Goal: Understand process/instructions: Learn how to perform a task or action

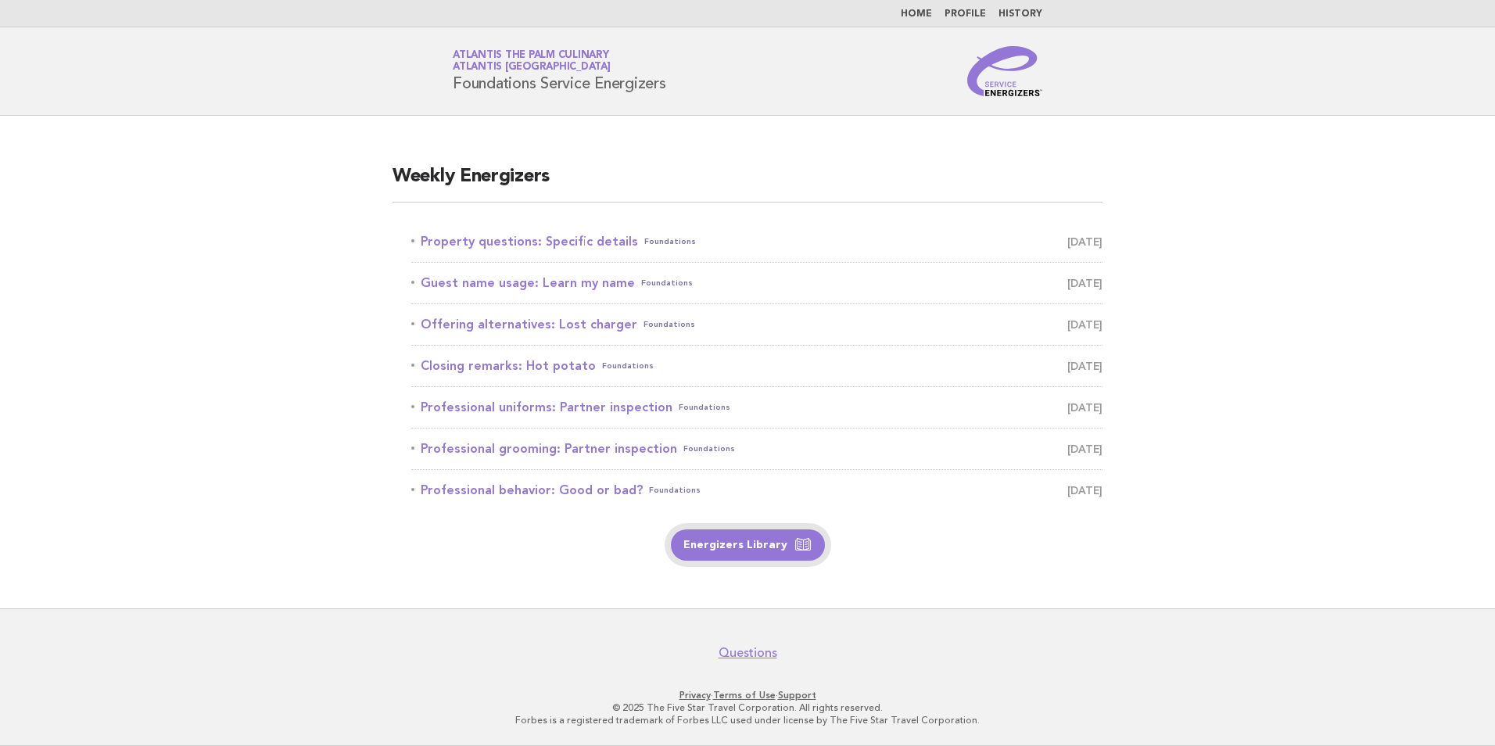
click at [764, 543] on link "Energizers Library" at bounding box center [748, 544] width 154 height 31
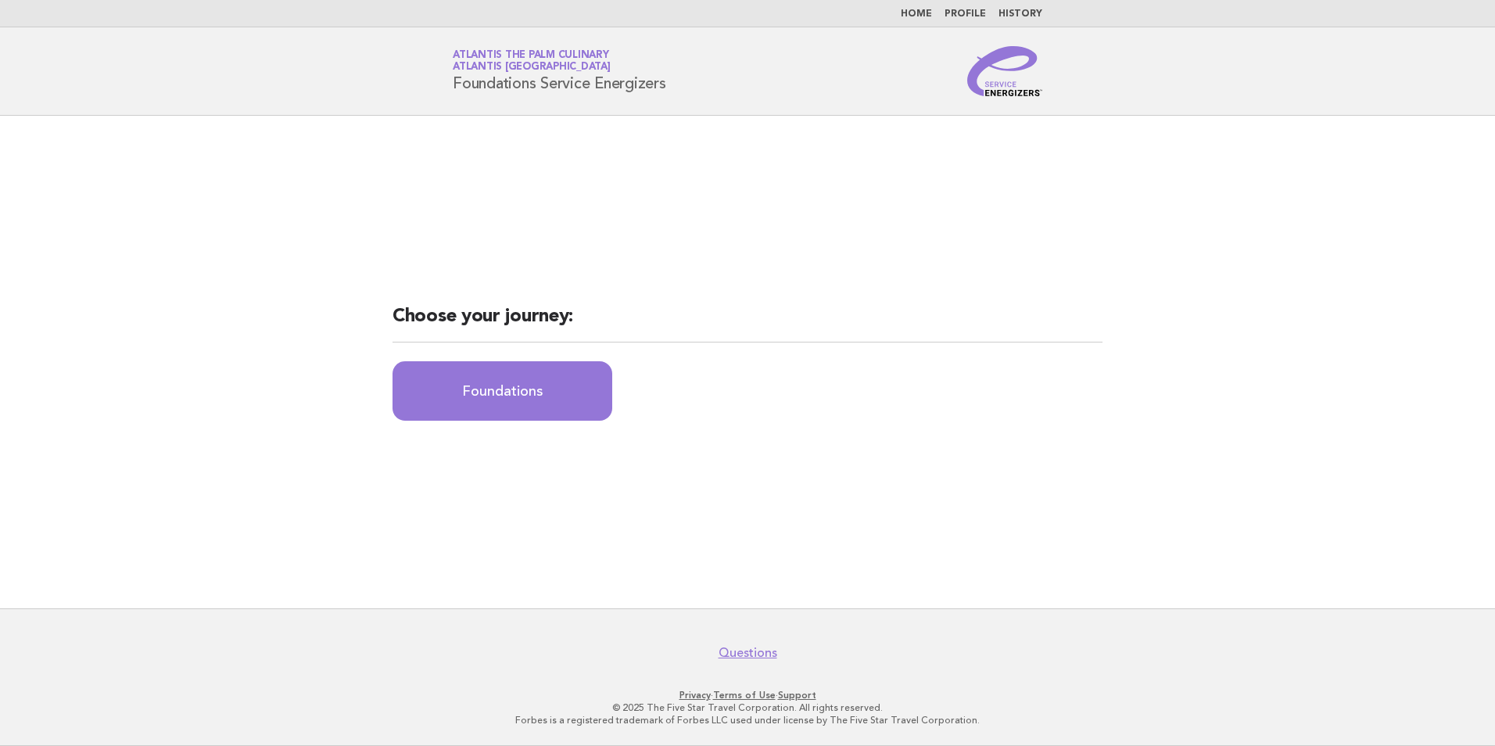
click at [572, 426] on div "Choose your journey: Foundations" at bounding box center [747, 362] width 747 height 154
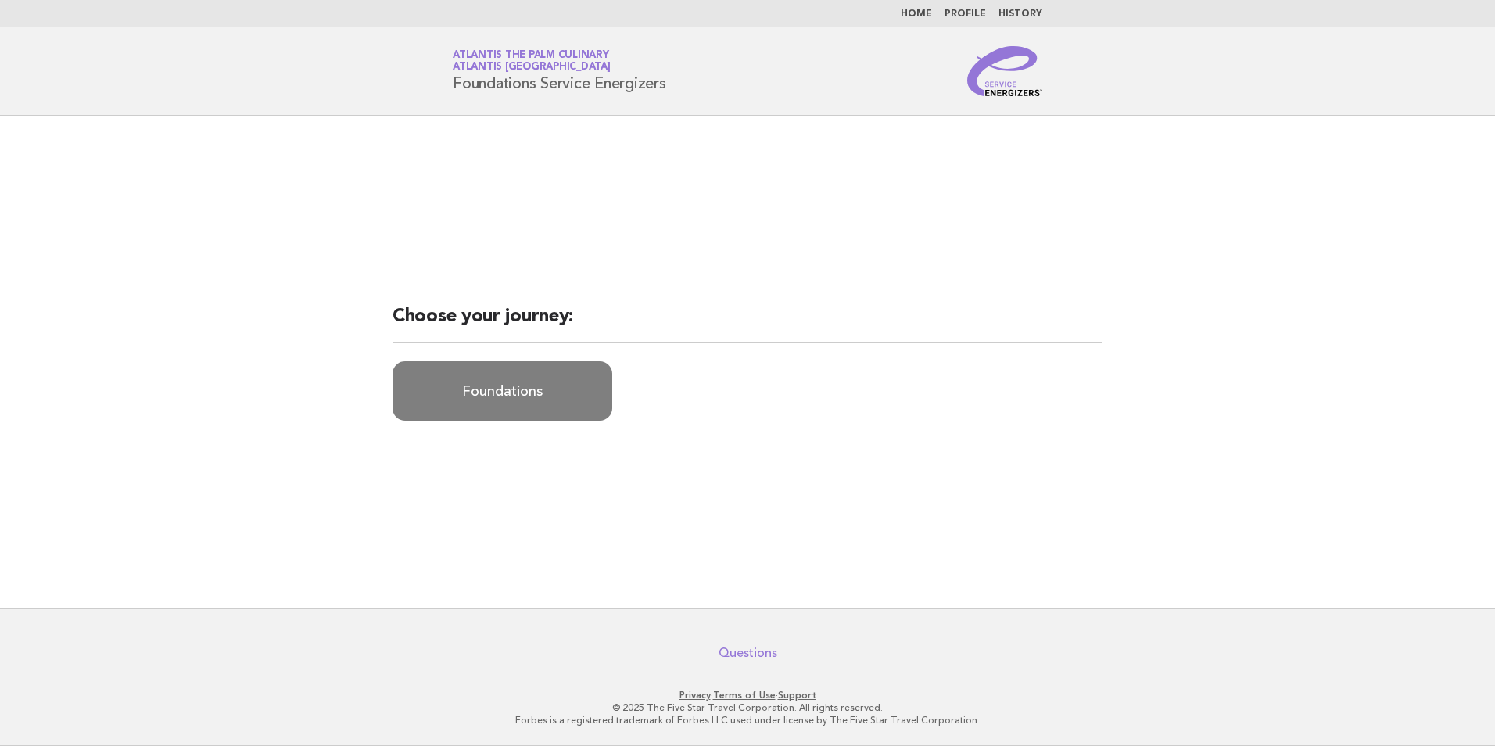
click at [582, 396] on link "Foundations" at bounding box center [502, 390] width 220 height 59
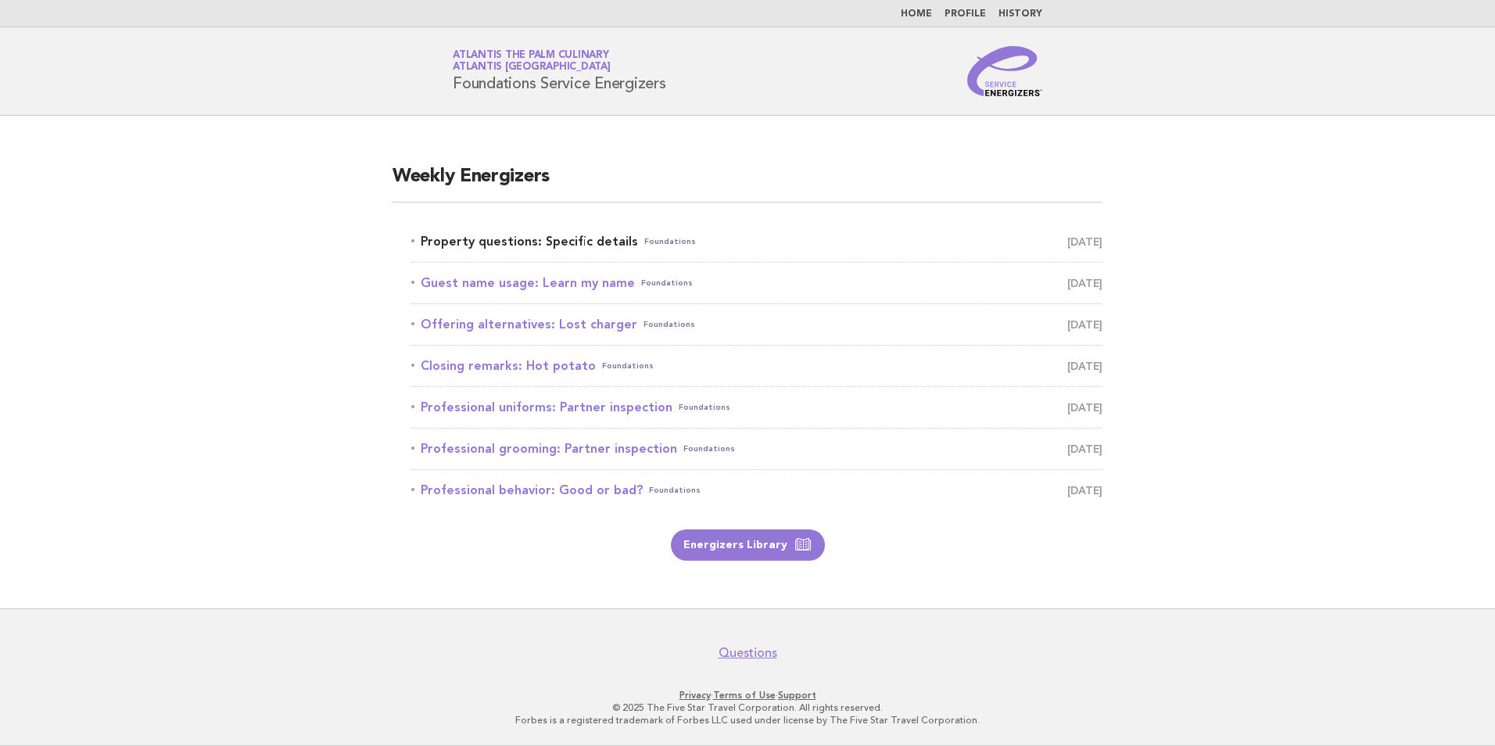
click at [629, 242] on link "Property questions: Specific details Foundations September 27" at bounding box center [756, 242] width 691 height 22
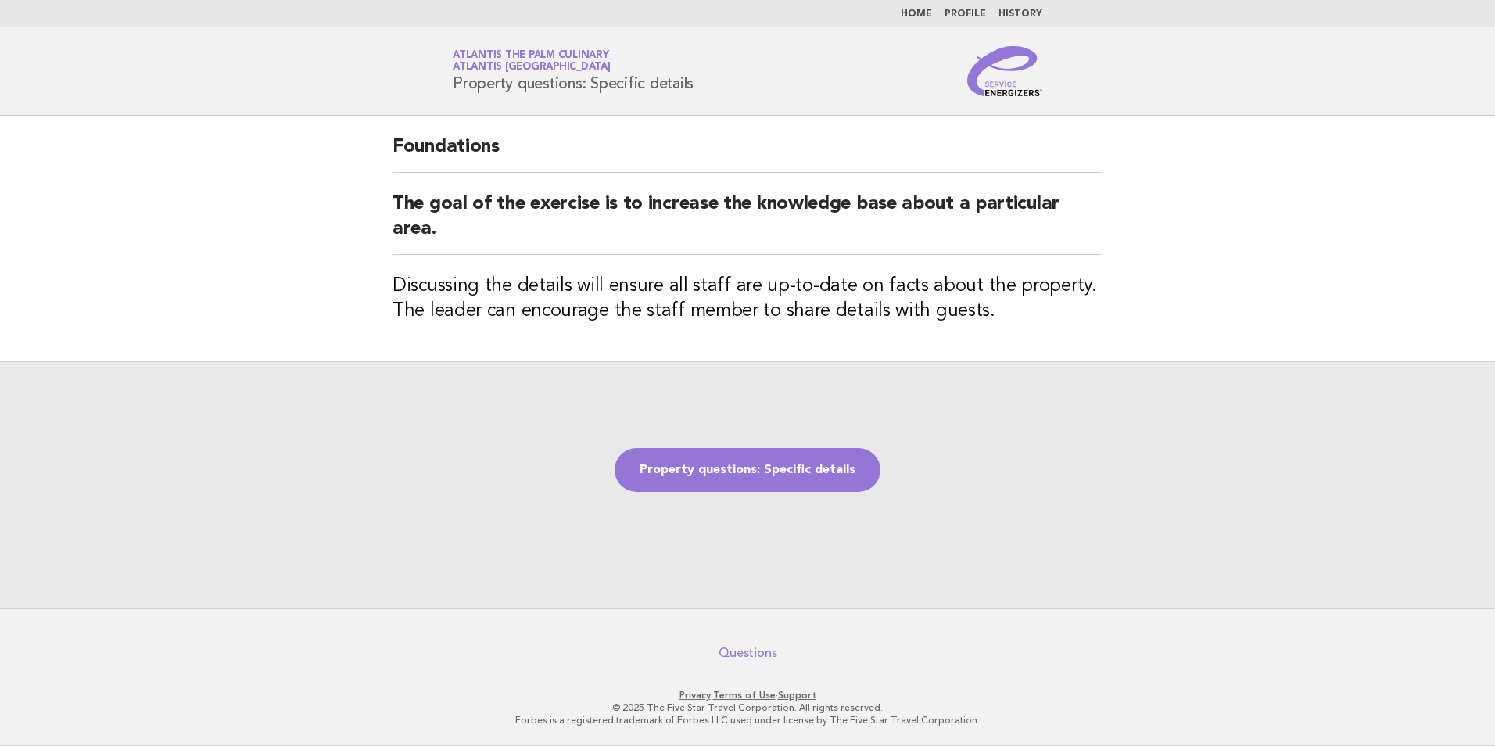
click at [847, 439] on div "Property questions: Specific details" at bounding box center [747, 484] width 1495 height 247
click at [839, 467] on link "Property questions: Specific details" at bounding box center [748, 470] width 266 height 44
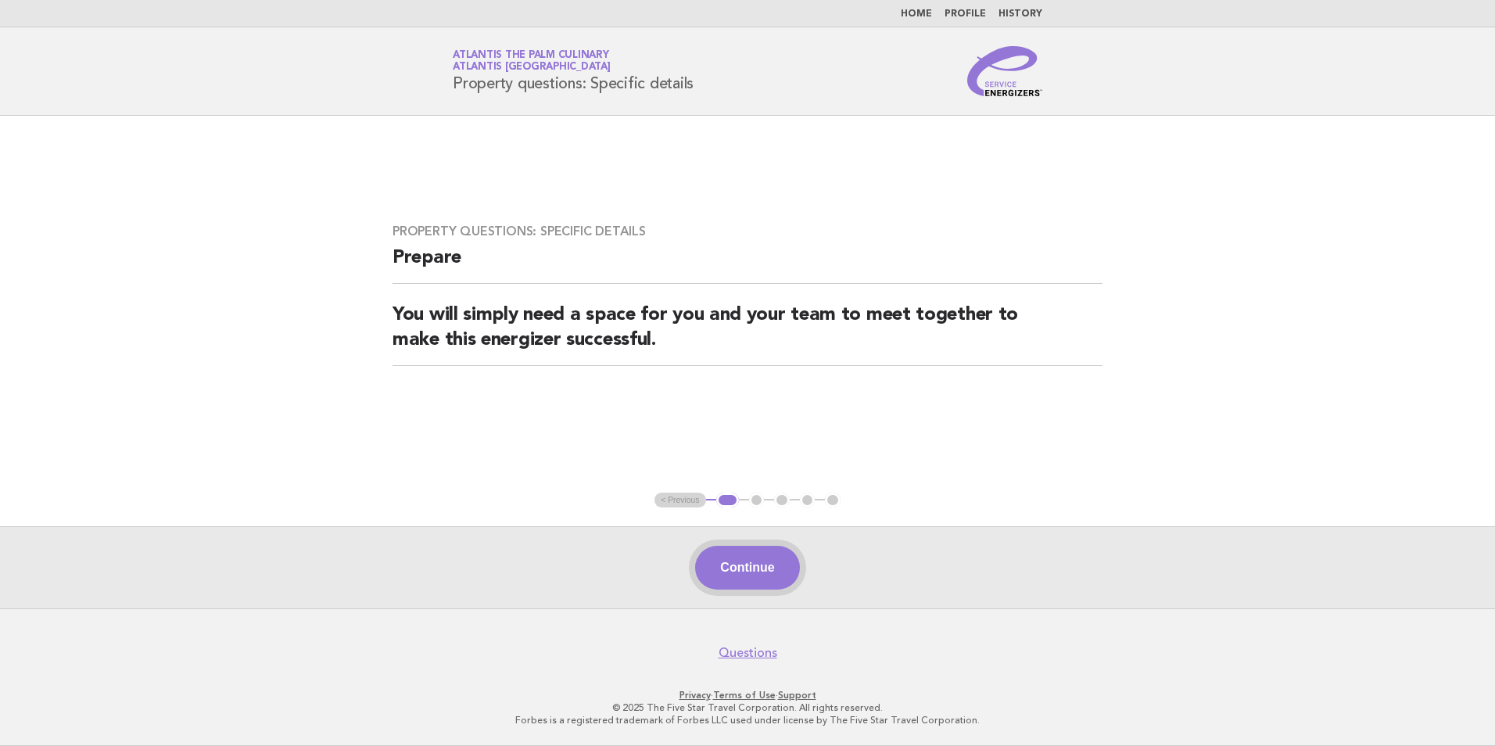
click at [758, 568] on button "Continue" at bounding box center [747, 568] width 104 height 44
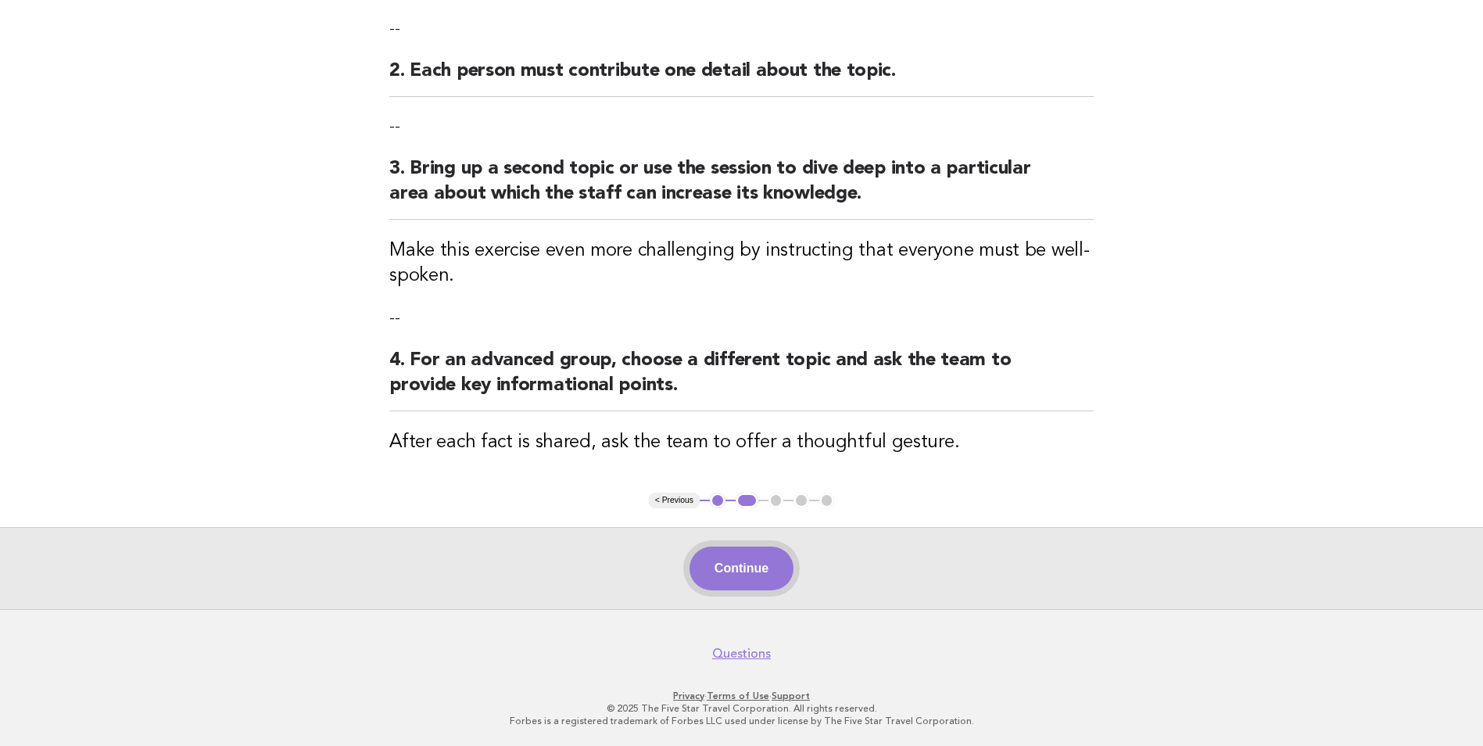
click at [763, 579] on button "Continue" at bounding box center [742, 569] width 104 height 44
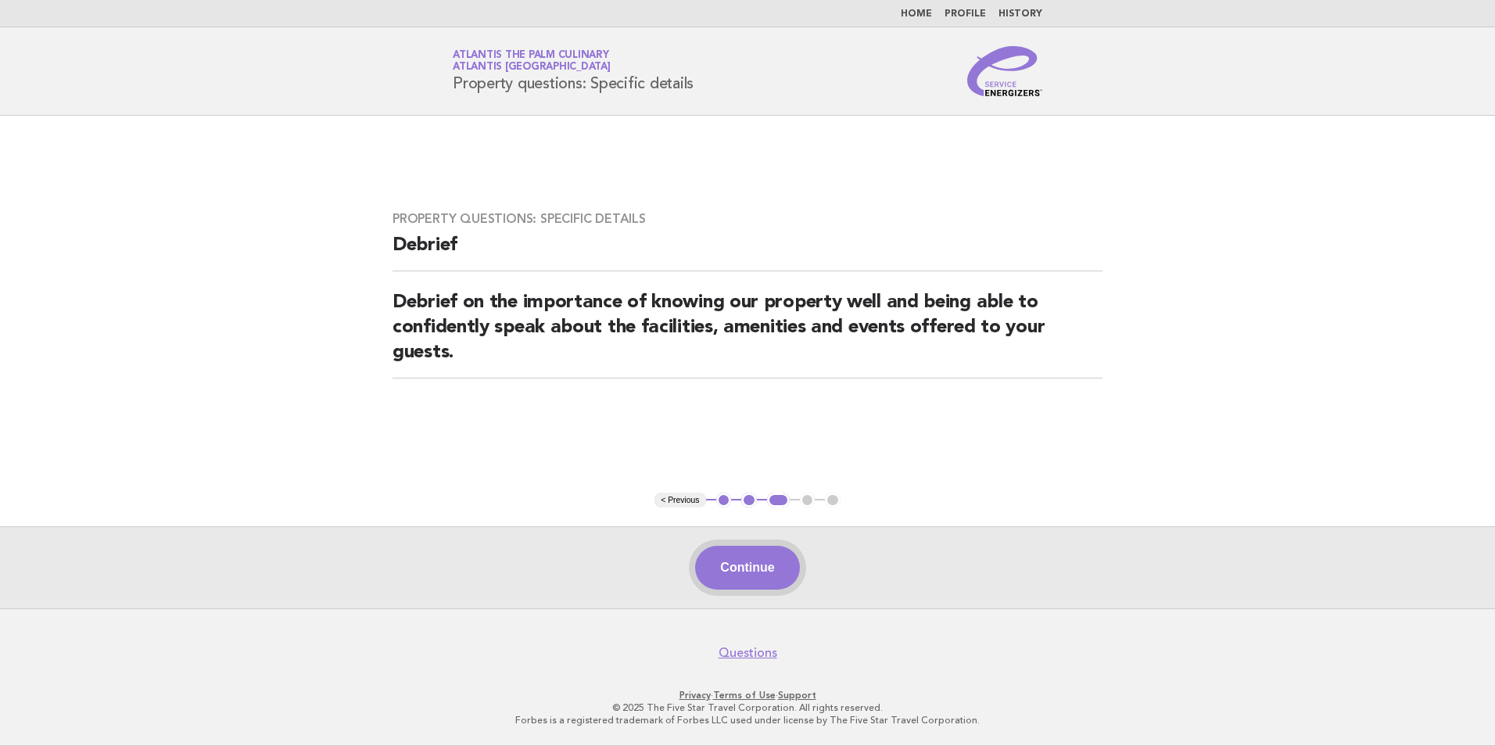
click at [746, 549] on button "Continue" at bounding box center [747, 568] width 104 height 44
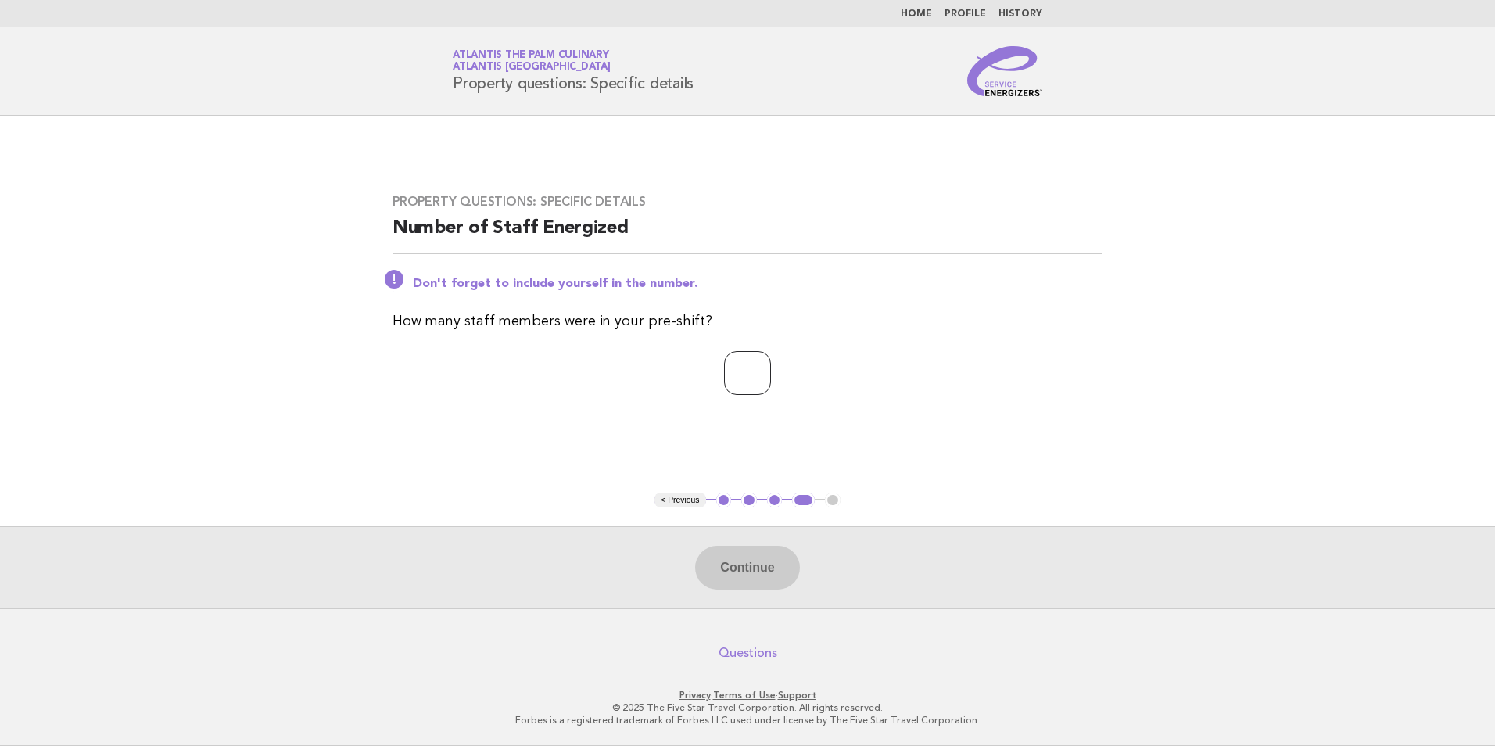
click at [728, 378] on input "number" at bounding box center [747, 373] width 47 height 44
type input "**"
click at [727, 581] on button "Continue" at bounding box center [747, 568] width 104 height 44
